Goal: Transaction & Acquisition: Subscribe to service/newsletter

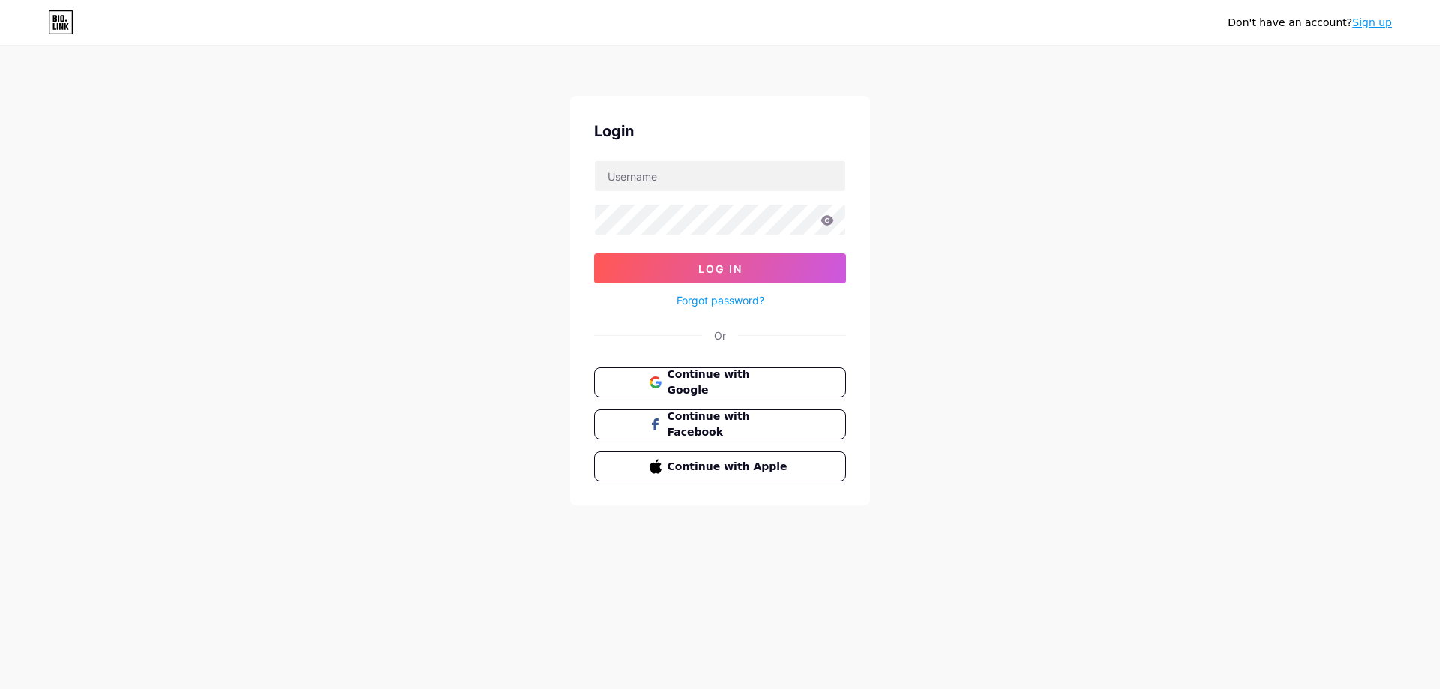
click at [1381, 25] on link "Sign up" at bounding box center [1372, 22] width 40 height 12
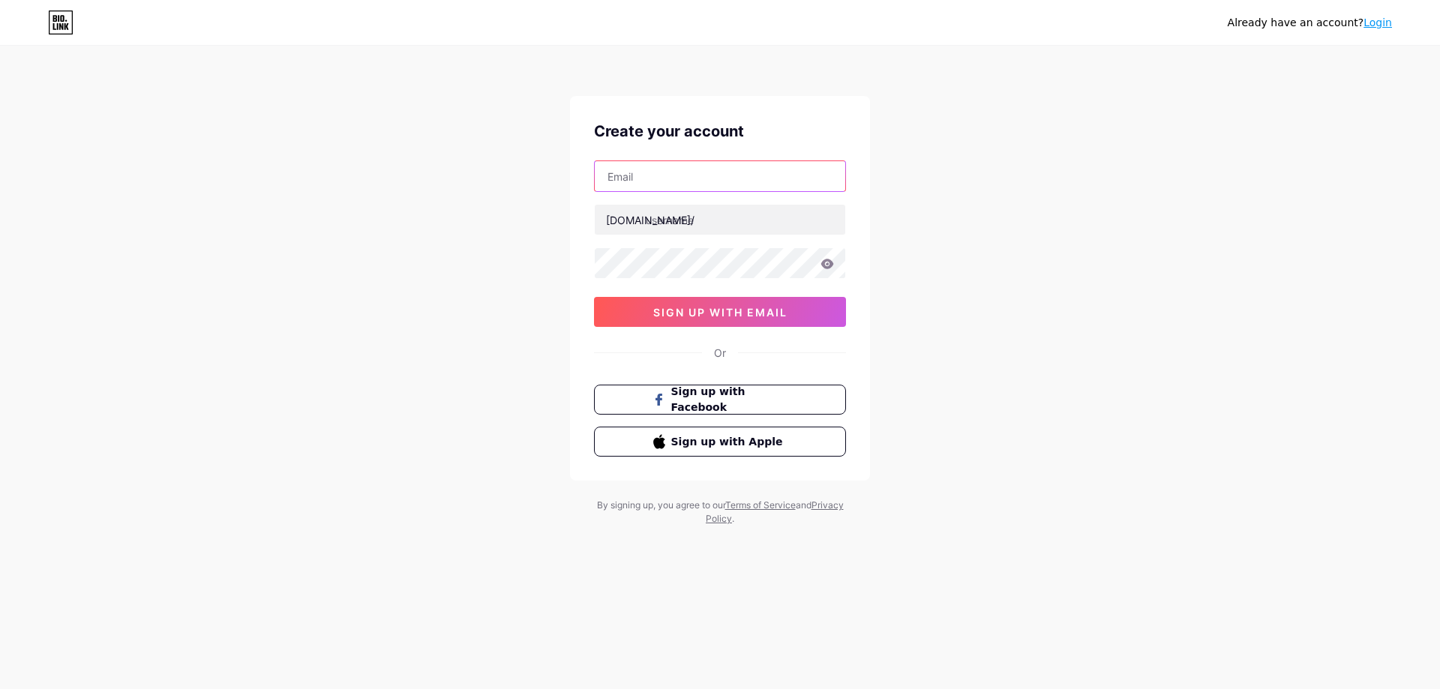
click at [649, 181] on input "text" at bounding box center [720, 176] width 250 height 30
type input "[EMAIL_ADDRESS][DOMAIN_NAME]"
type input "lords_exchange_id"
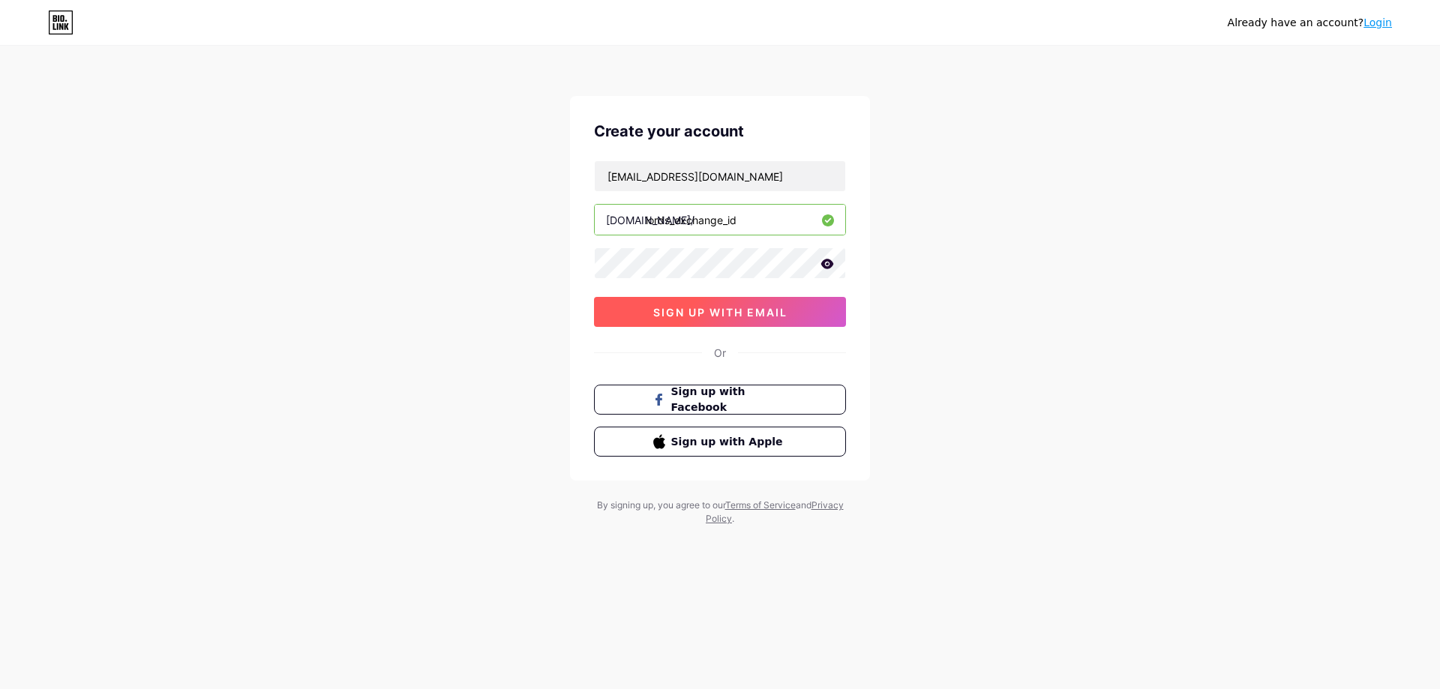
click at [709, 310] on span "sign up with email" at bounding box center [720, 312] width 134 height 13
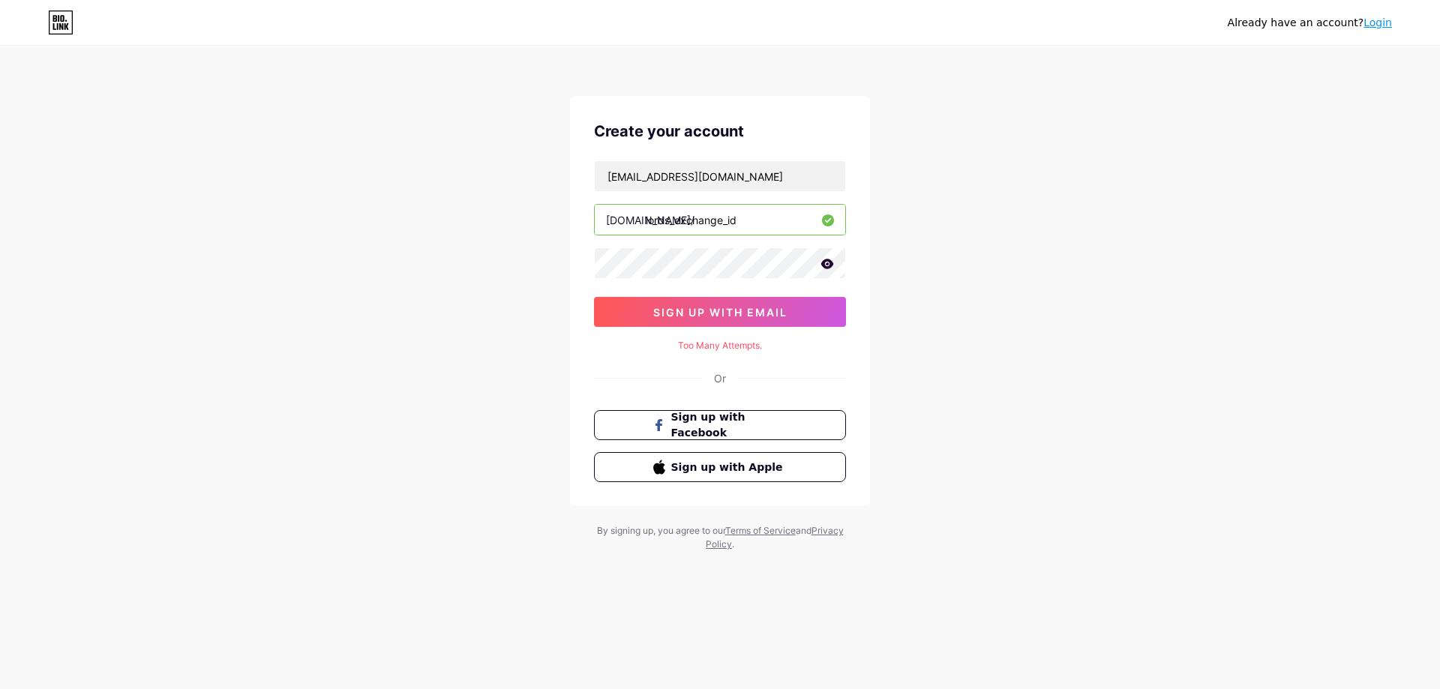
click at [826, 264] on icon at bounding box center [827, 264] width 13 height 10
click at [826, 264] on icon at bounding box center [826, 264] width 15 height 15
click at [826, 264] on icon at bounding box center [827, 264] width 13 height 10
click at [727, 307] on span "sign up with email" at bounding box center [720, 312] width 134 height 13
